Goal: Navigation & Orientation: Find specific page/section

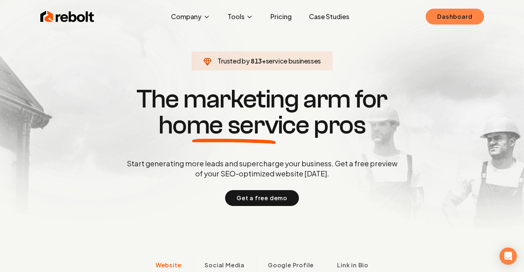
click at [443, 18] on link "Dashboard" at bounding box center [455, 17] width 58 height 16
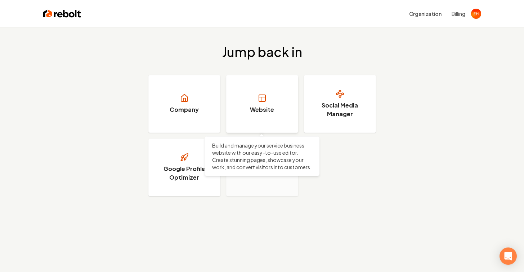
click at [254, 108] on h3 "Website" at bounding box center [262, 109] width 24 height 9
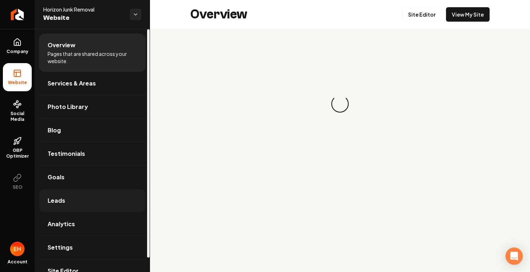
click at [65, 204] on link "Leads" at bounding box center [92, 200] width 107 height 23
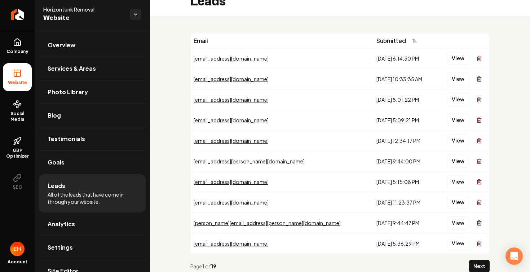
scroll to position [15, 0]
